Goal: Task Accomplishment & Management: Manage account settings

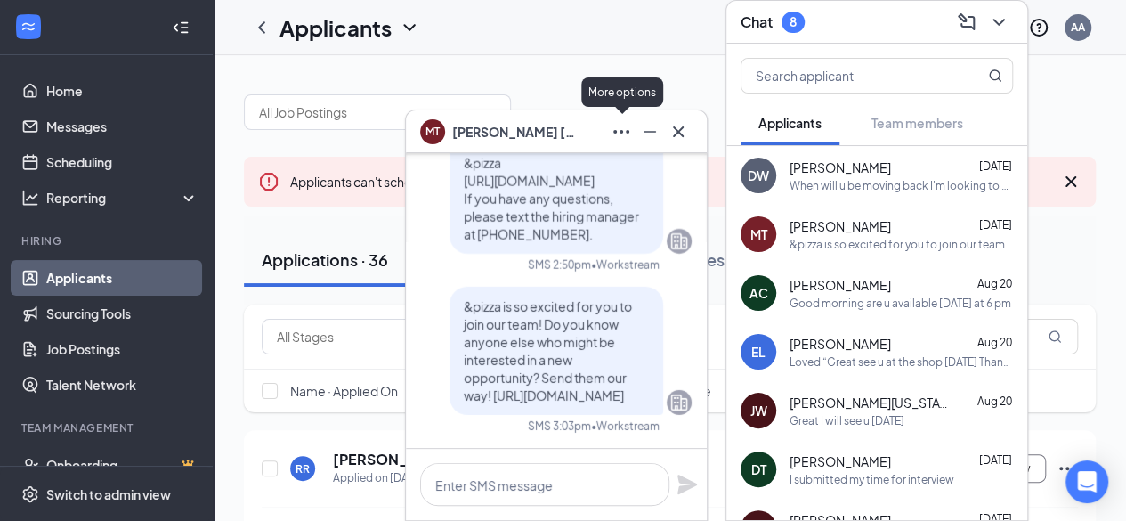
click at [625, 133] on icon "Ellipses" at bounding box center [621, 131] width 21 height 21
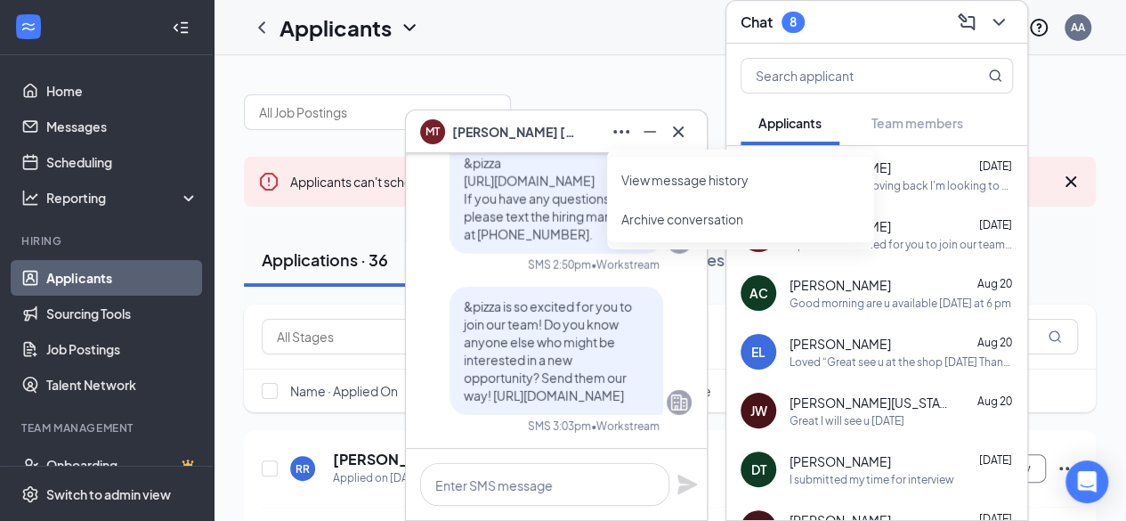
click at [669, 179] on link "View message history" at bounding box center [740, 180] width 239 height 18
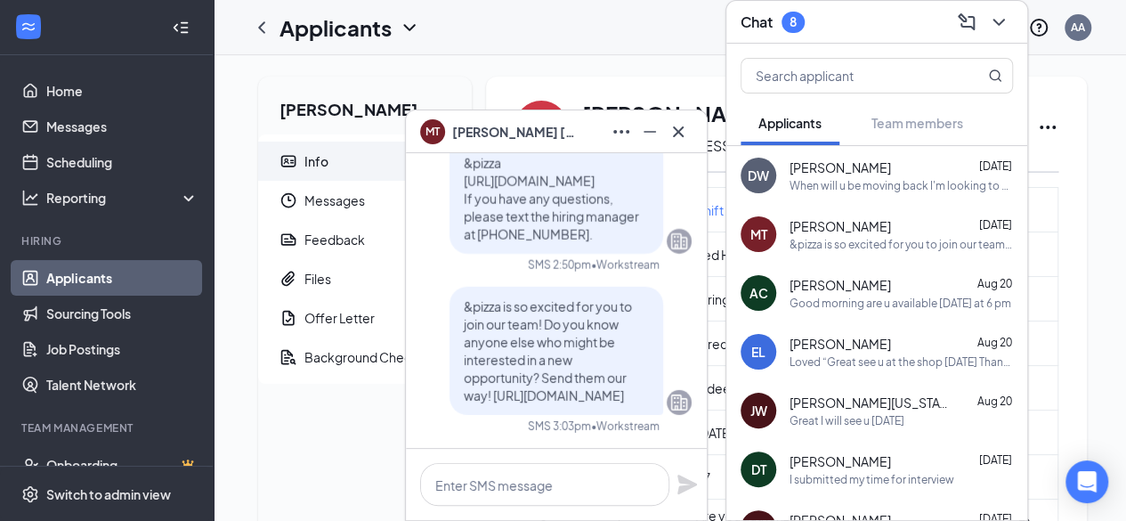
click at [643, 138] on icon "Minimize" at bounding box center [649, 131] width 21 height 21
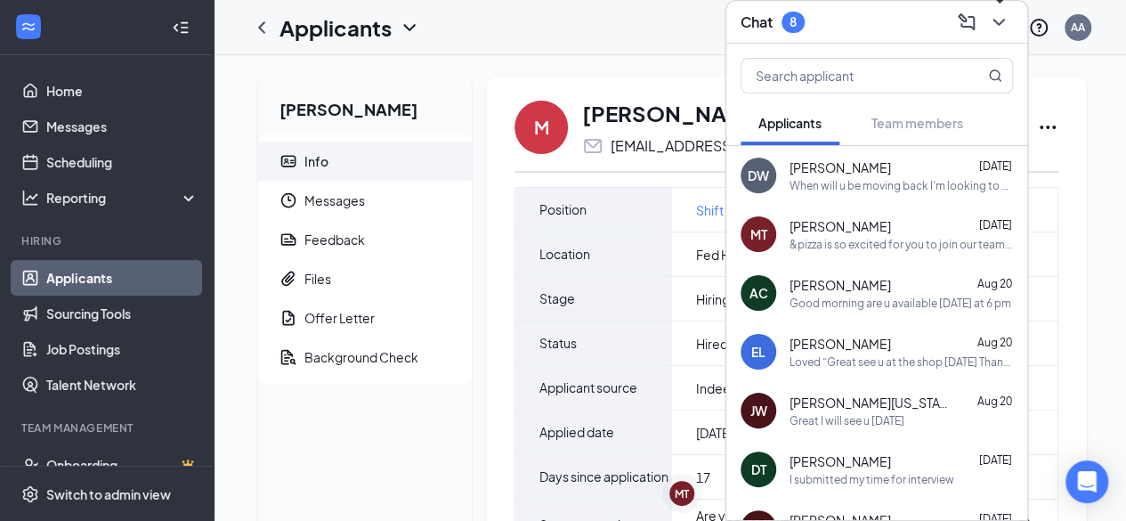
click at [998, 22] on icon "ChevronDown" at bounding box center [998, 22] width 21 height 21
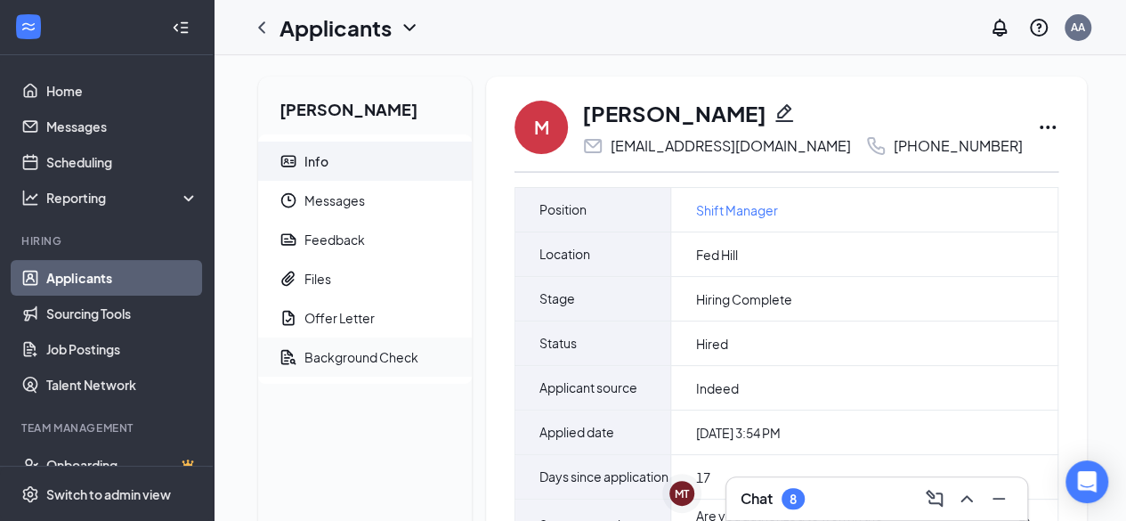
click at [363, 360] on div "Background Check" at bounding box center [361, 357] width 114 height 18
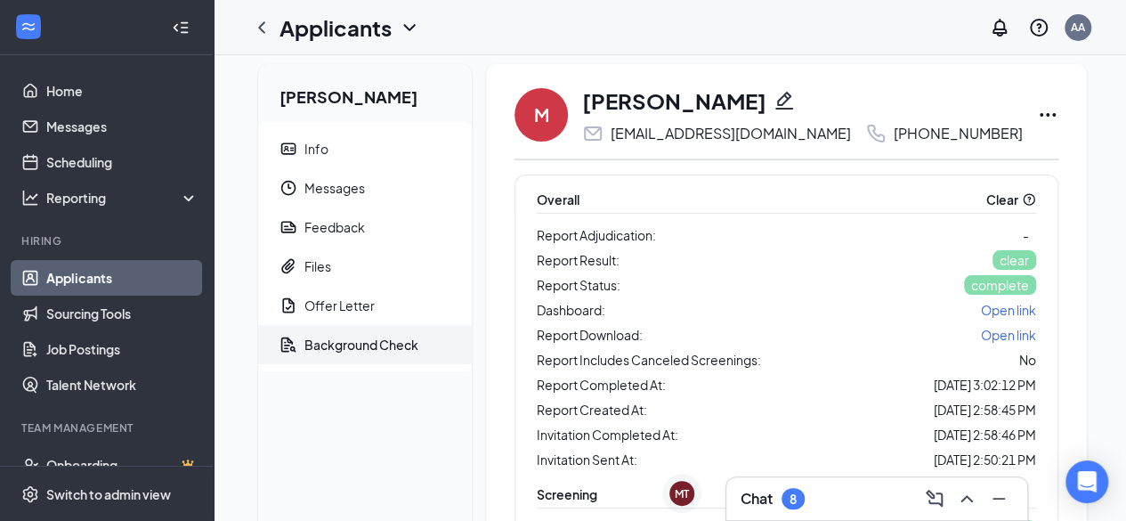
scroll to position [9, 0]
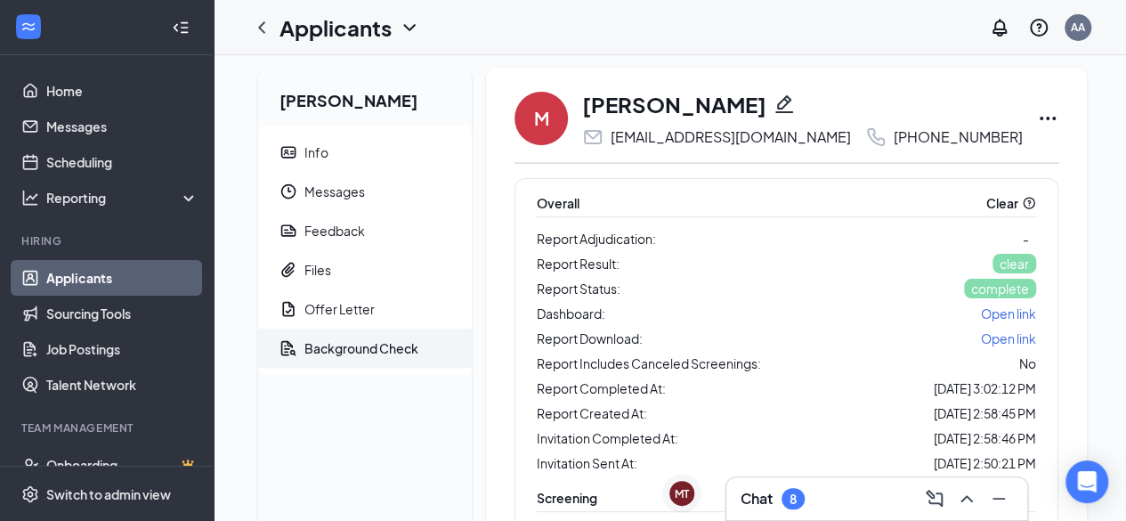
click at [981, 309] on span "Open link" at bounding box center [1008, 313] width 55 height 16
click at [331, 312] on div "Offer Letter" at bounding box center [339, 309] width 70 height 18
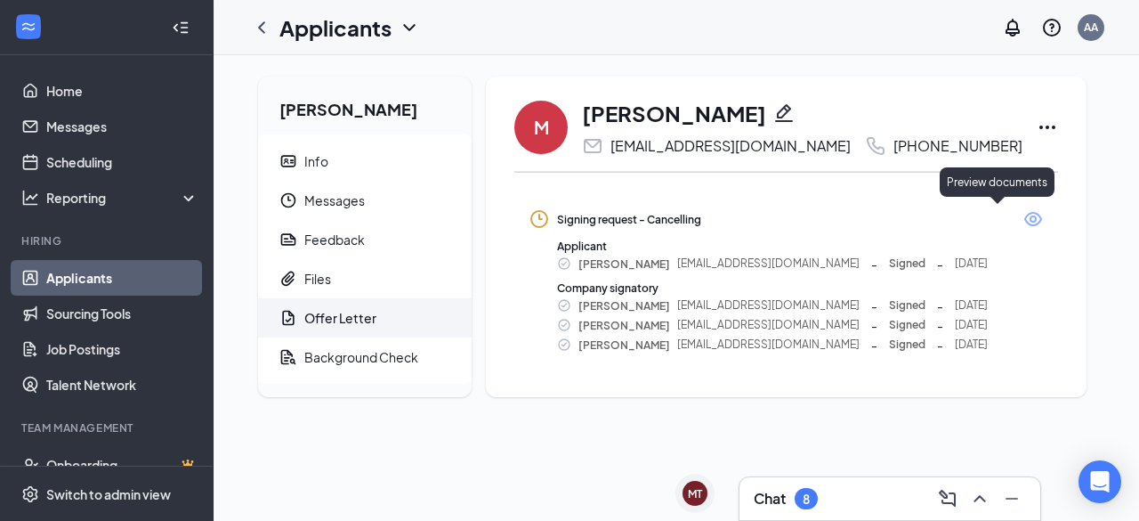
click at [1023, 217] on icon "Eye" at bounding box center [1033, 218] width 21 height 21
